Goal: Information Seeking & Learning: Learn about a topic

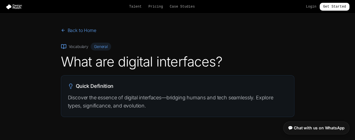
click at [94, 96] on p "Discover the essence of digital interfaces—bridging humans and tech seamlessly.…" at bounding box center [177, 101] width 219 height 17
click at [93, 94] on p "Discover the essence of digital interfaces—bridging humans and tech seamlessly.…" at bounding box center [177, 101] width 219 height 17
click at [97, 84] on h2 "Quick Definition" at bounding box center [177, 86] width 219 height 8
click at [103, 47] on span "General" at bounding box center [101, 47] width 20 height 8
click at [91, 87] on h2 "Quick Definition" at bounding box center [177, 86] width 219 height 8
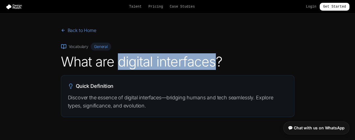
drag, startPoint x: 215, startPoint y: 61, endPoint x: 120, endPoint y: 62, distance: 94.8
click at [120, 62] on h1 "What are digital interfaces?" at bounding box center [177, 61] width 233 height 13
click at [82, 30] on link "Back to Home" at bounding box center [78, 30] width 35 height 7
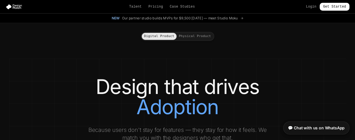
click at [150, 36] on button "Digital Product" at bounding box center [159, 36] width 35 height 7
click at [197, 39] on button "Physical Product" at bounding box center [194, 36] width 37 height 7
